Goal: Transaction & Acquisition: Purchase product/service

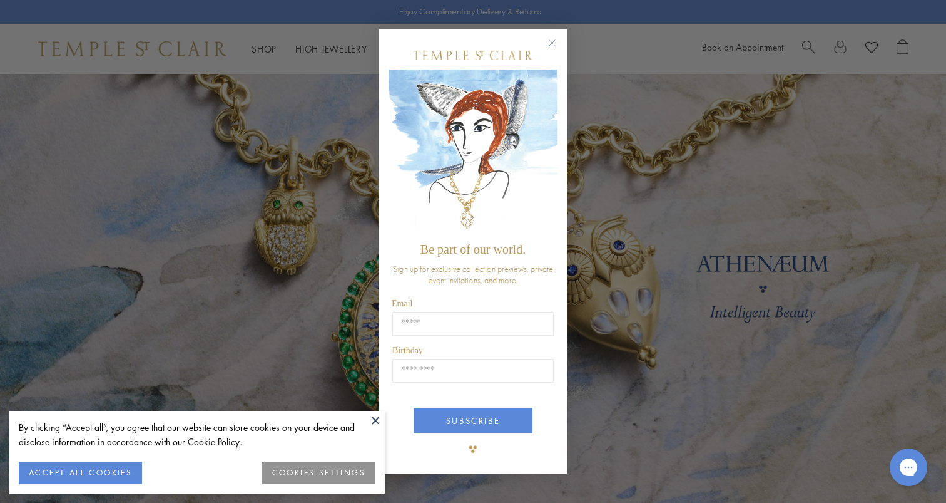
click at [548, 44] on circle "Close dialog" at bounding box center [552, 42] width 15 height 15
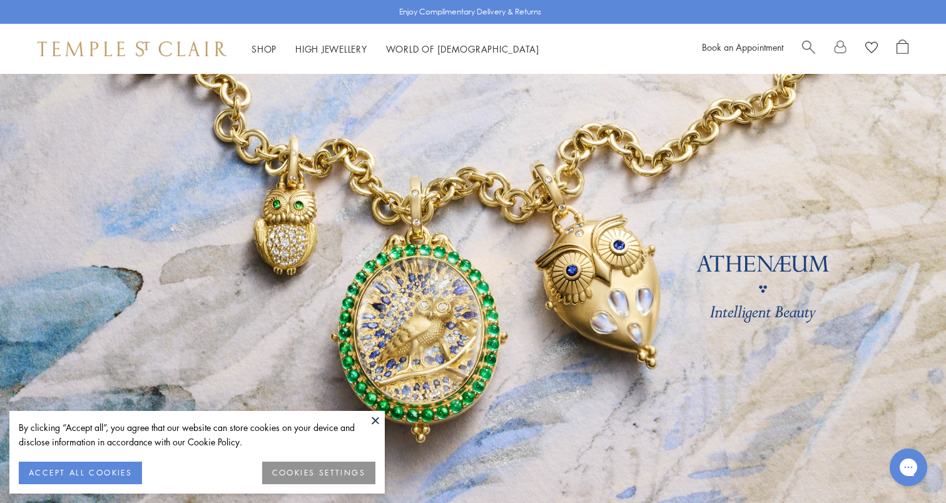
click at [808, 46] on span "Search" at bounding box center [808, 45] width 13 height 13
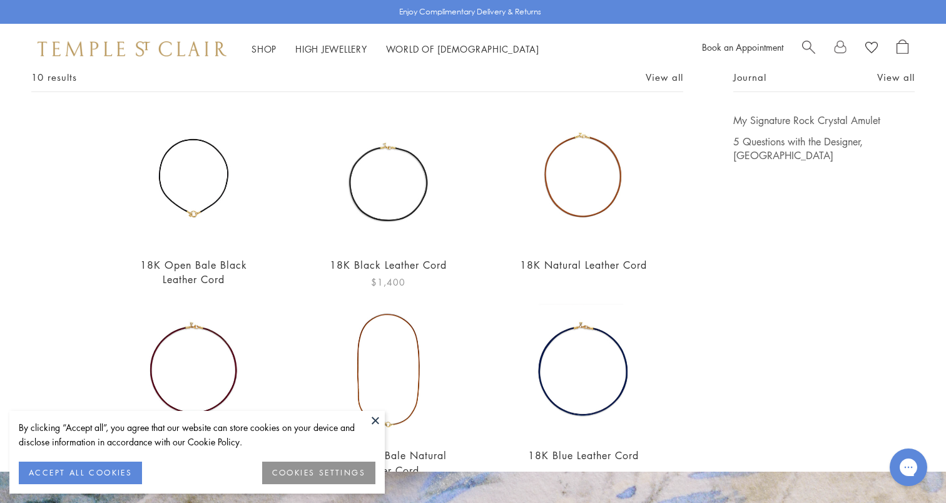
scroll to position [83, 0]
type input "****"
click at [198, 265] on link "18K Open Bale Black Leather Cord" at bounding box center [193, 271] width 107 height 28
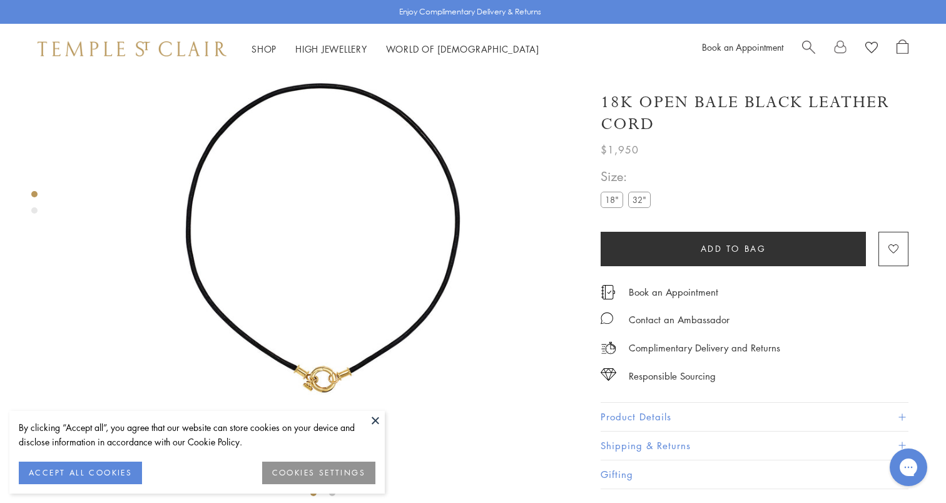
scroll to position [90, 0]
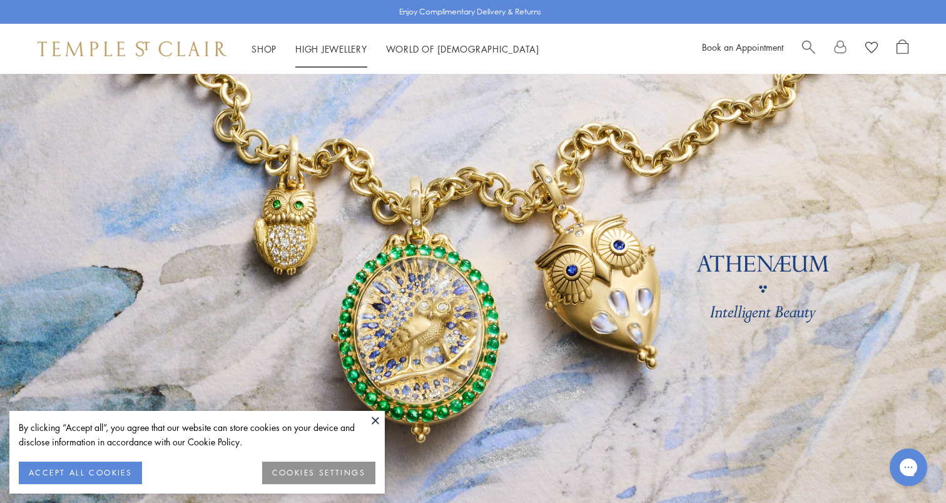
click at [802, 46] on span "Search" at bounding box center [808, 45] width 13 height 13
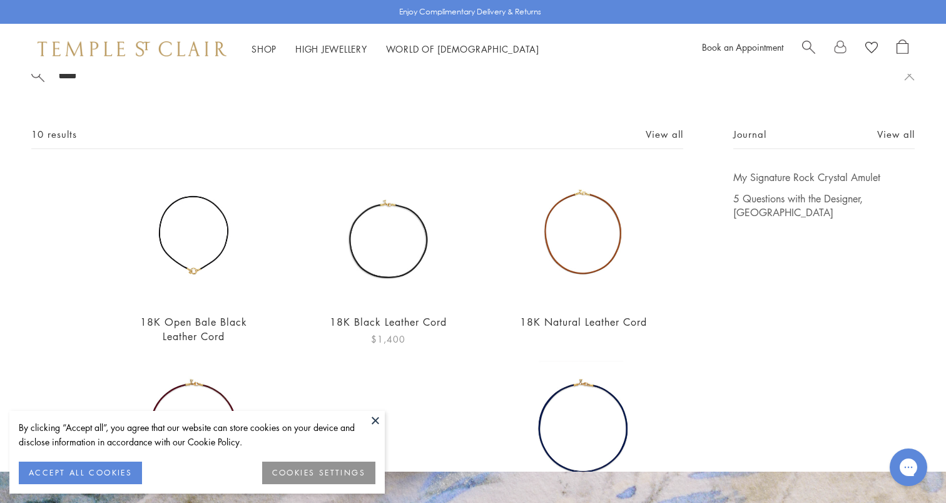
scroll to position [25, 0]
type input "****"
click at [669, 127] on link "View all" at bounding box center [665, 133] width 38 height 14
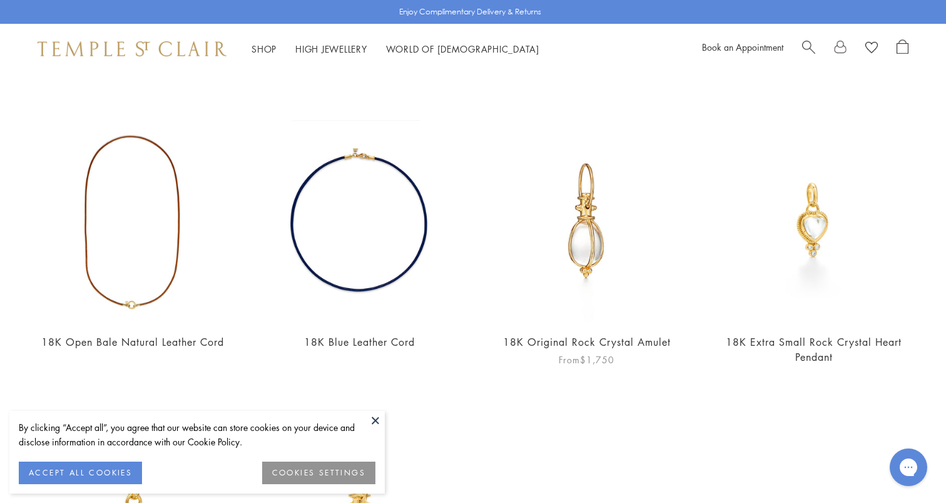
scroll to position [362, 0]
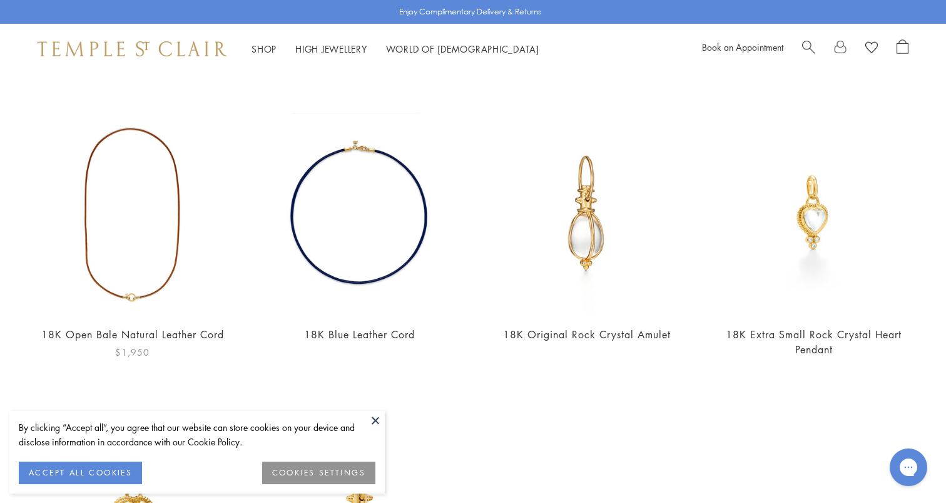
click at [138, 292] on img at bounding box center [132, 214] width 202 height 202
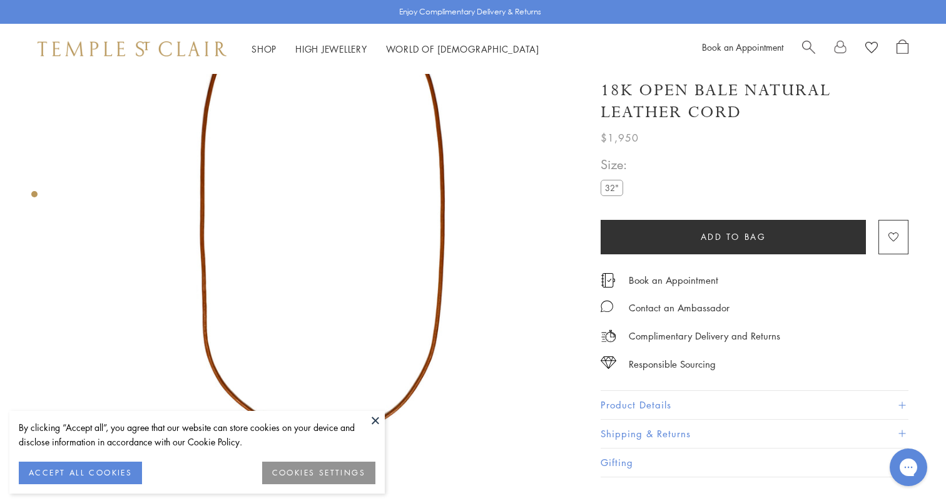
scroll to position [121, 0]
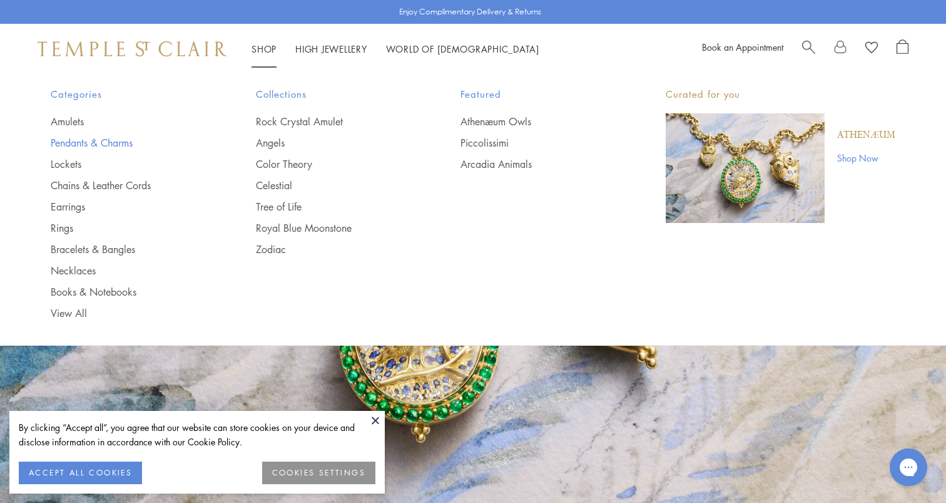
click at [90, 141] on link "Pendants & Charms" at bounding box center [128, 143] width 155 height 14
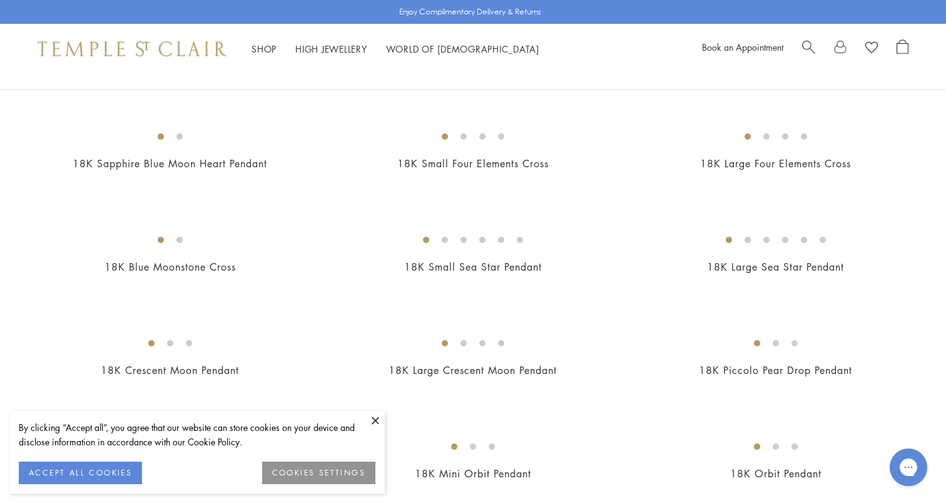
scroll to position [1256, 0]
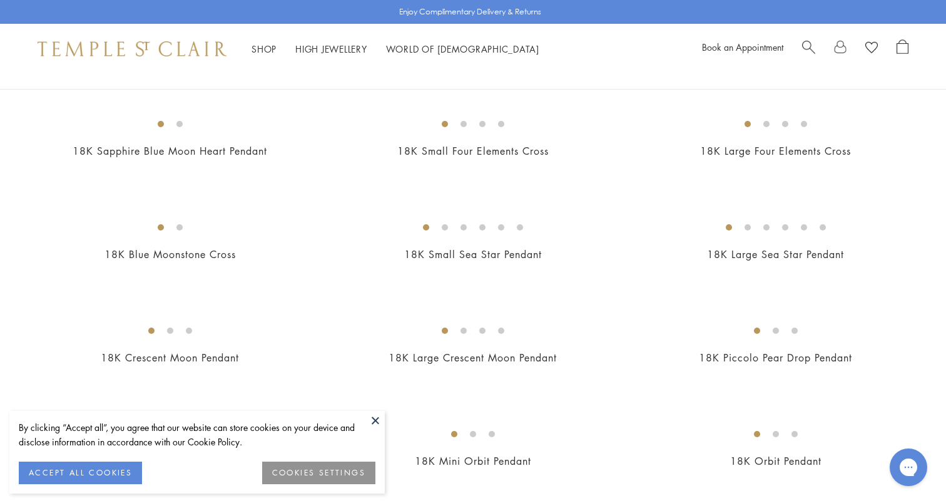
click at [0, 0] on img at bounding box center [0, 0] width 0 height 0
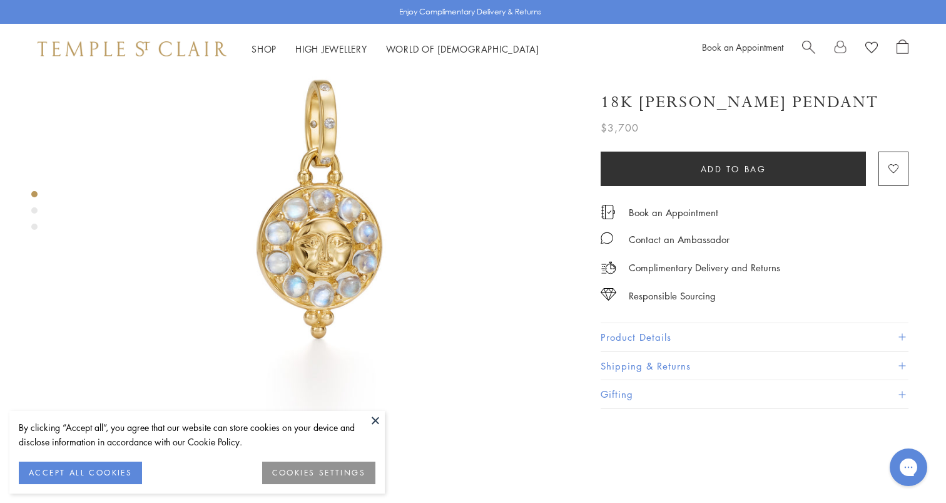
scroll to position [106, 0]
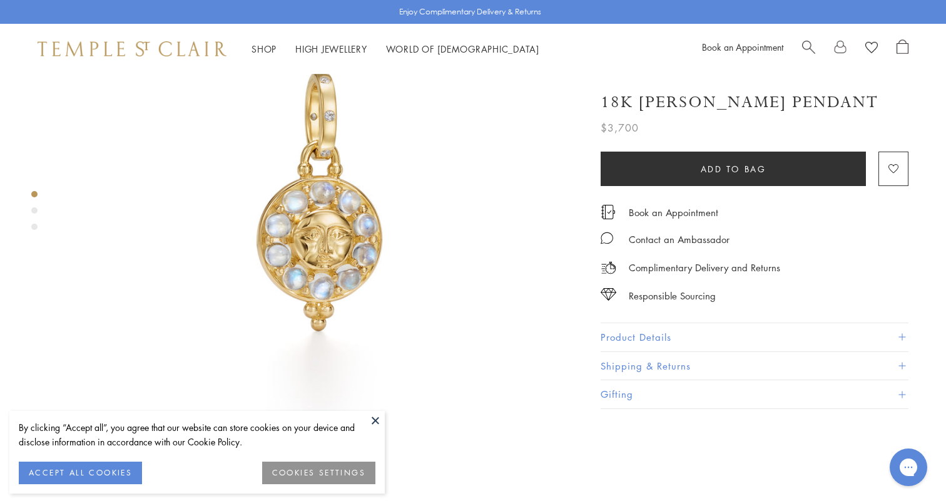
click at [36, 209] on div "Product gallery navigation" at bounding box center [34, 210] width 6 height 6
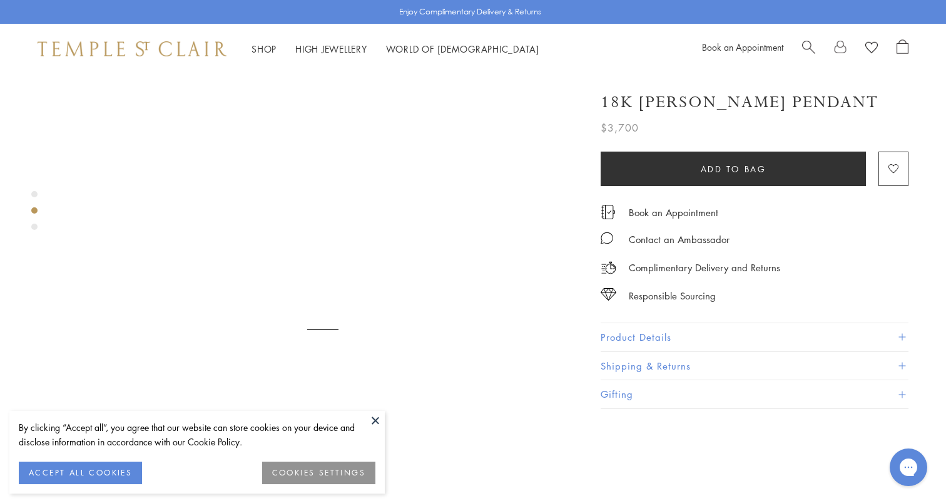
click at [36, 228] on div "Product gallery navigation" at bounding box center [34, 226] width 6 height 6
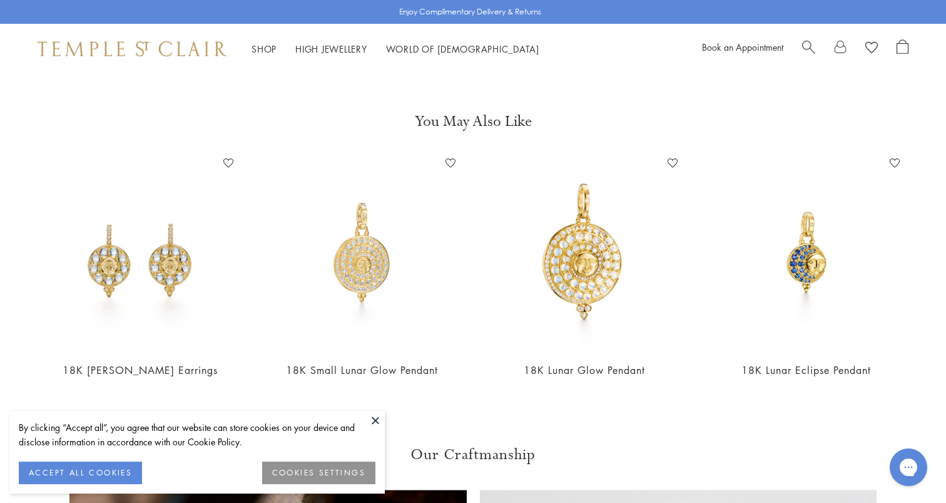
scroll to position [1632, 0]
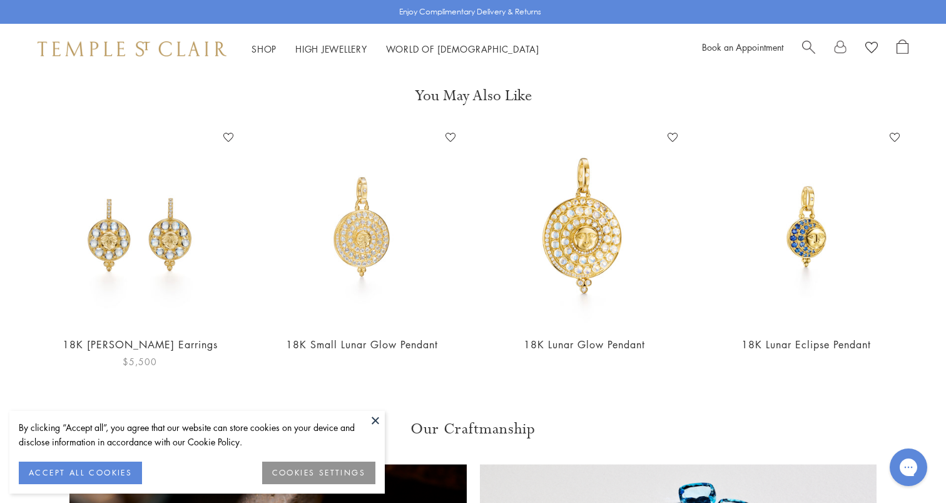
click at [156, 197] on img at bounding box center [139, 226] width 197 height 197
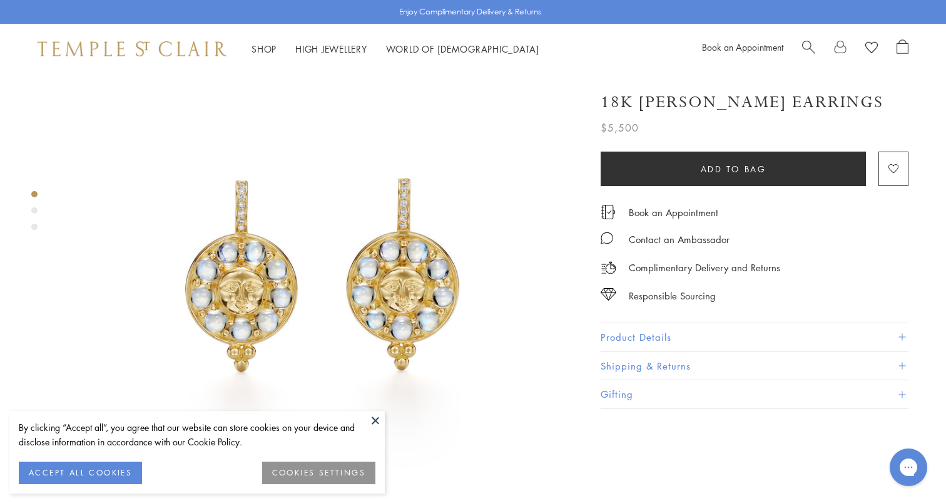
scroll to position [82, 0]
